Goal: Task Accomplishment & Management: Manage account settings

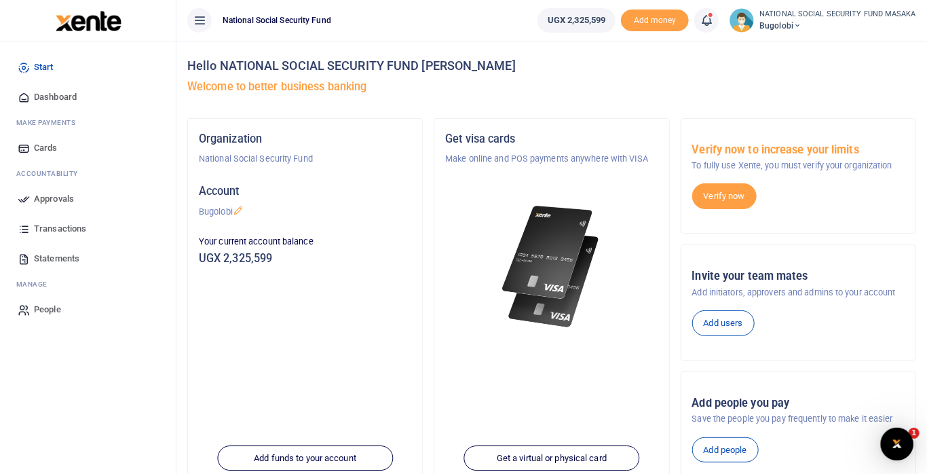
click at [713, 20] on icon at bounding box center [707, 20] width 14 height 15
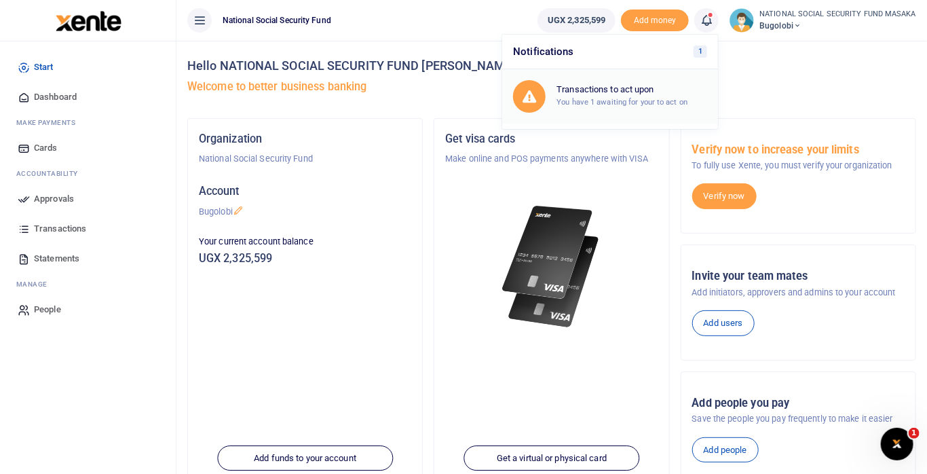
click at [662, 98] on small "You have 1 awaiting for your to act on" at bounding box center [622, 102] width 131 height 10
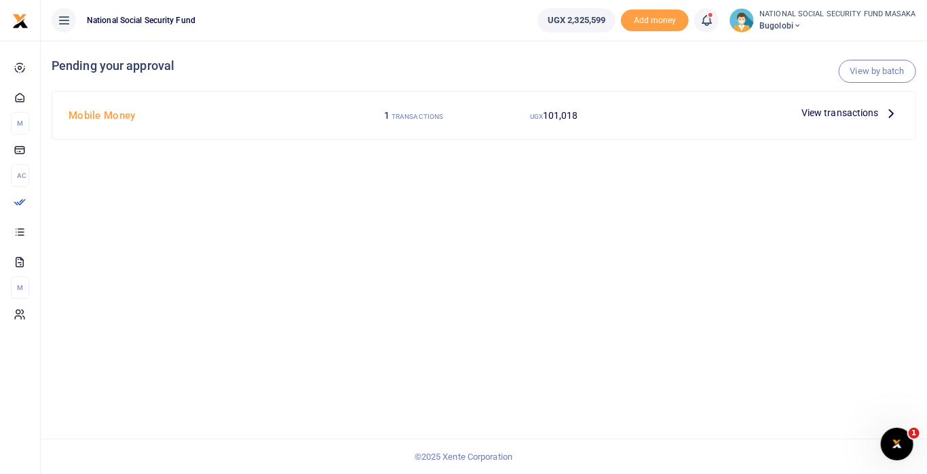
click at [880, 111] on p "View transactions" at bounding box center [851, 112] width 98 height 15
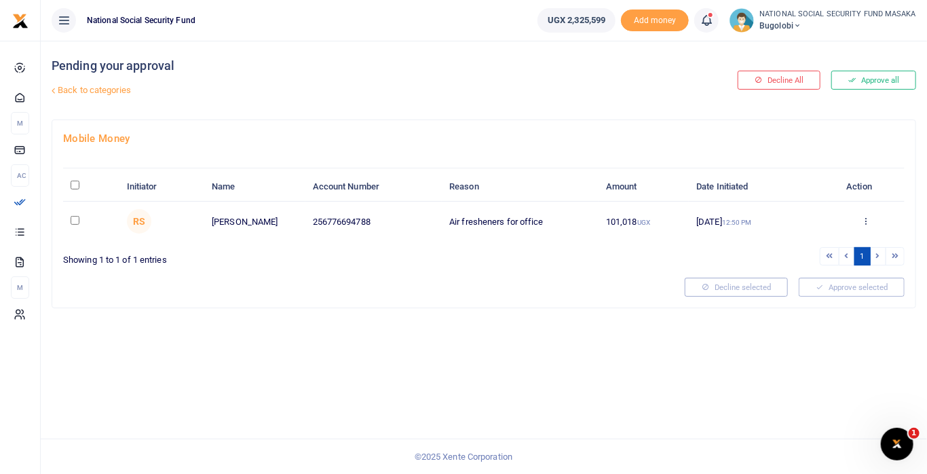
click at [866, 223] on icon at bounding box center [865, 221] width 9 height 10
click at [809, 305] on link "Details" at bounding box center [816, 304] width 107 height 19
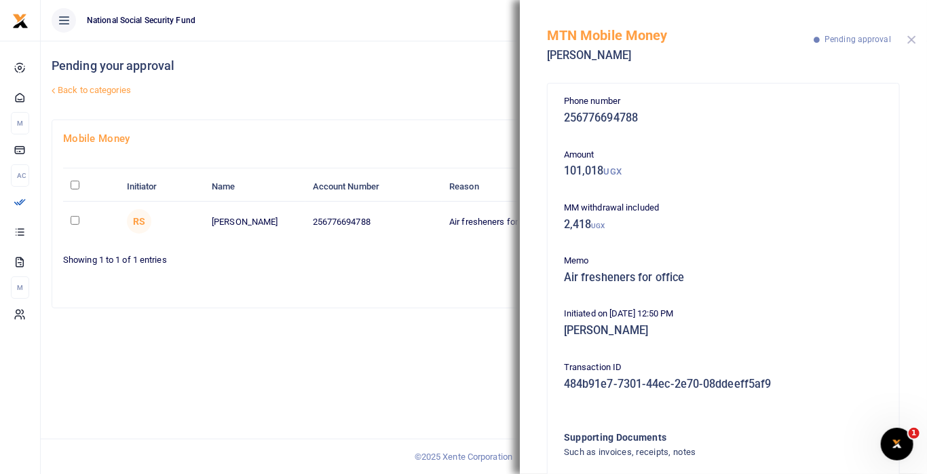
click at [912, 39] on button "Close" at bounding box center [912, 39] width 9 height 9
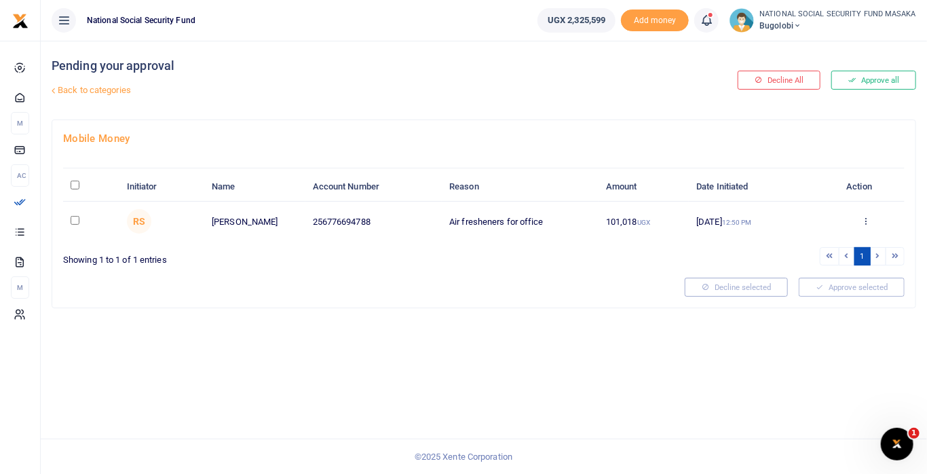
click at [866, 221] on icon at bounding box center [865, 221] width 9 height 10
click at [808, 247] on link "Approve" at bounding box center [816, 243] width 107 height 19
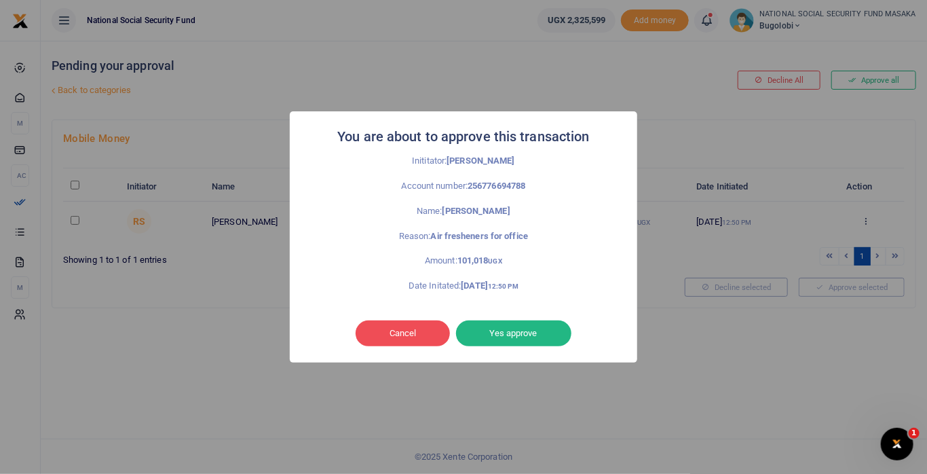
click at [545, 337] on button "Yes approve" at bounding box center [513, 333] width 115 height 26
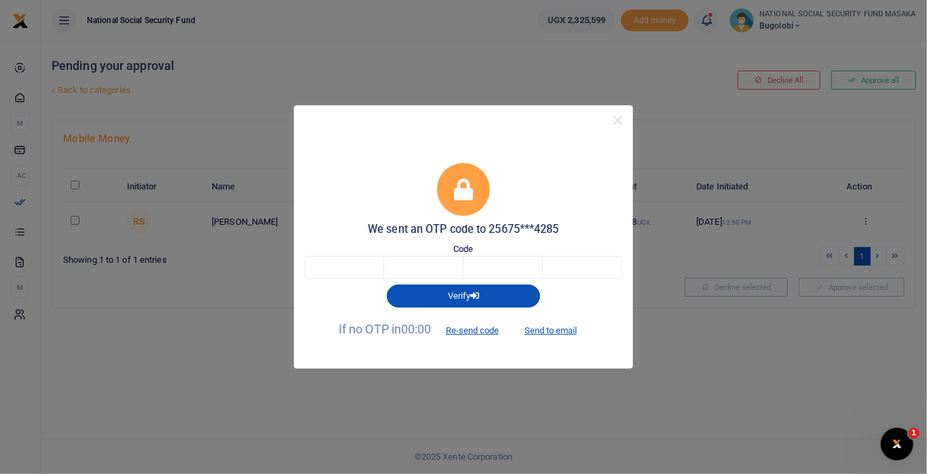
click at [561, 331] on button "Send to email" at bounding box center [550, 329] width 75 height 23
click at [353, 263] on input "text" at bounding box center [344, 267] width 79 height 23
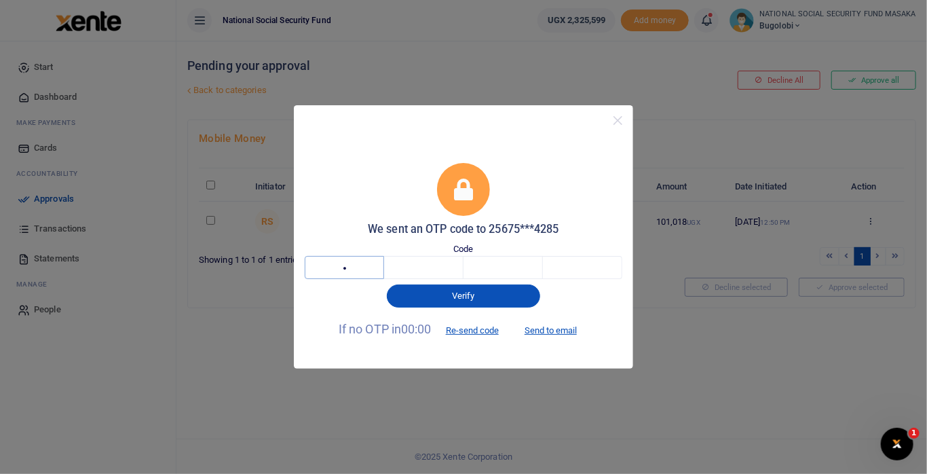
type input "6"
type input "7"
type input "5"
